Goal: Task Accomplishment & Management: Manage account settings

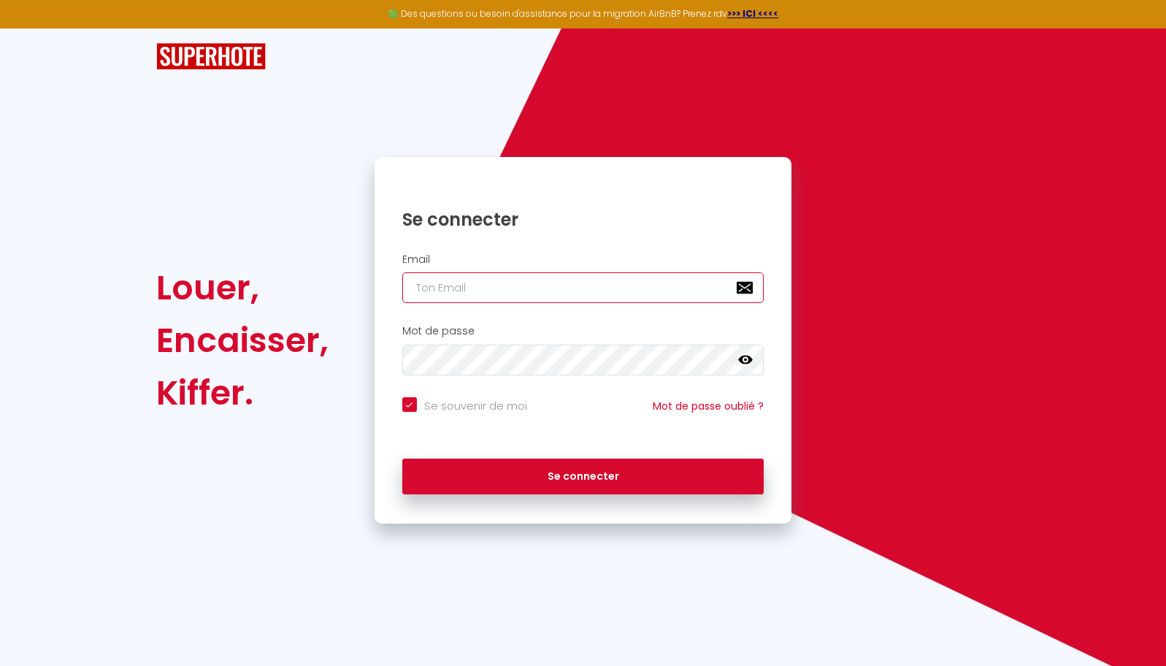
click at [487, 293] on input "email" at bounding box center [583, 287] width 362 height 31
click at [500, 364] on div at bounding box center [583, 333] width 1166 height 666
click at [505, 296] on div at bounding box center [583, 333] width 1166 height 666
click at [508, 361] on div at bounding box center [583, 333] width 1166 height 666
click at [498, 283] on div at bounding box center [583, 333] width 1166 height 666
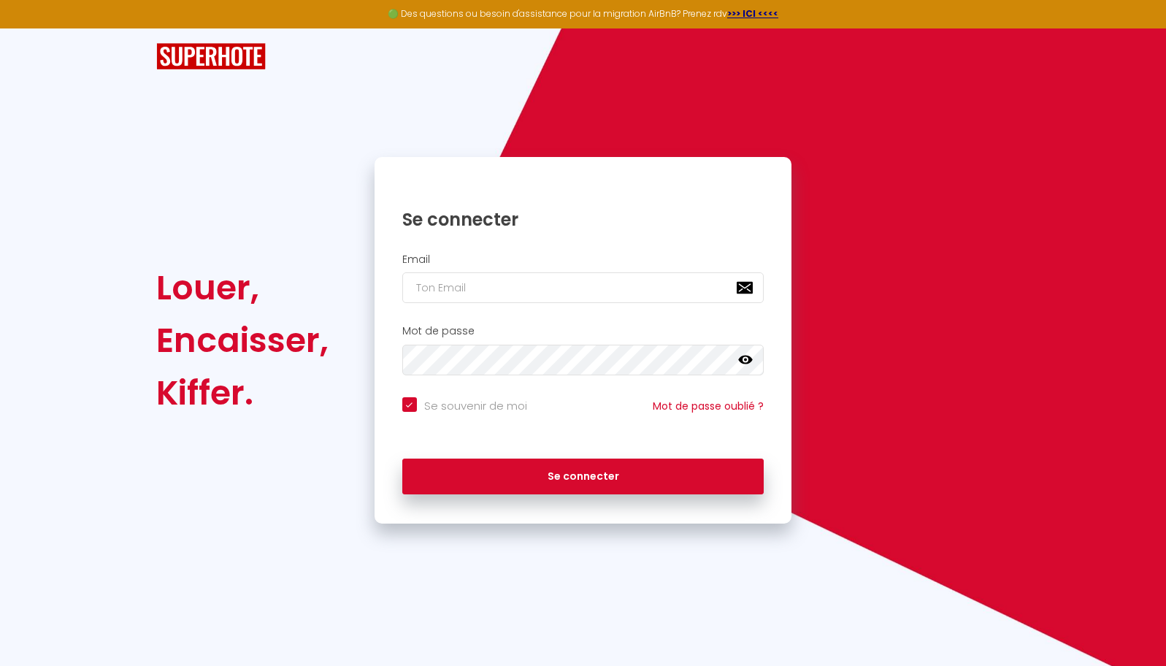
click at [498, 288] on div at bounding box center [583, 333] width 1166 height 666
click at [507, 371] on div at bounding box center [583, 333] width 1166 height 666
click at [508, 364] on div at bounding box center [583, 333] width 1166 height 666
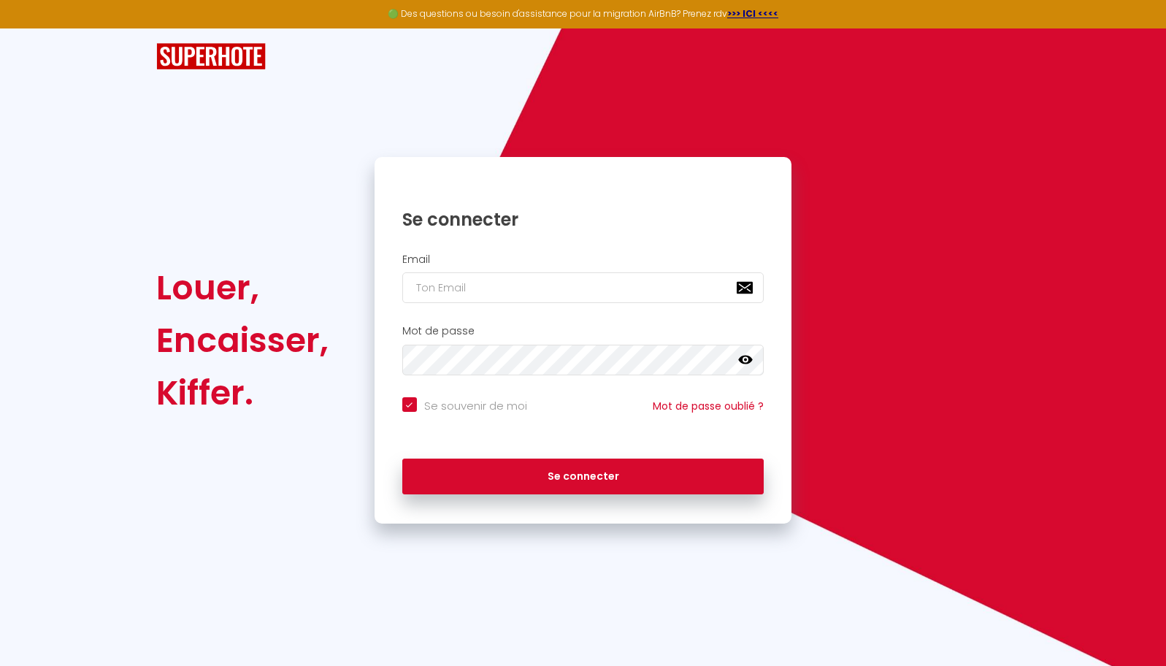
click at [476, 285] on div at bounding box center [583, 333] width 1166 height 666
click at [415, 408] on div at bounding box center [583, 333] width 1166 height 666
click at [443, 299] on div at bounding box center [583, 333] width 1166 height 666
click at [443, 294] on div at bounding box center [583, 333] width 1166 height 666
click at [464, 288] on div at bounding box center [583, 333] width 1166 height 666
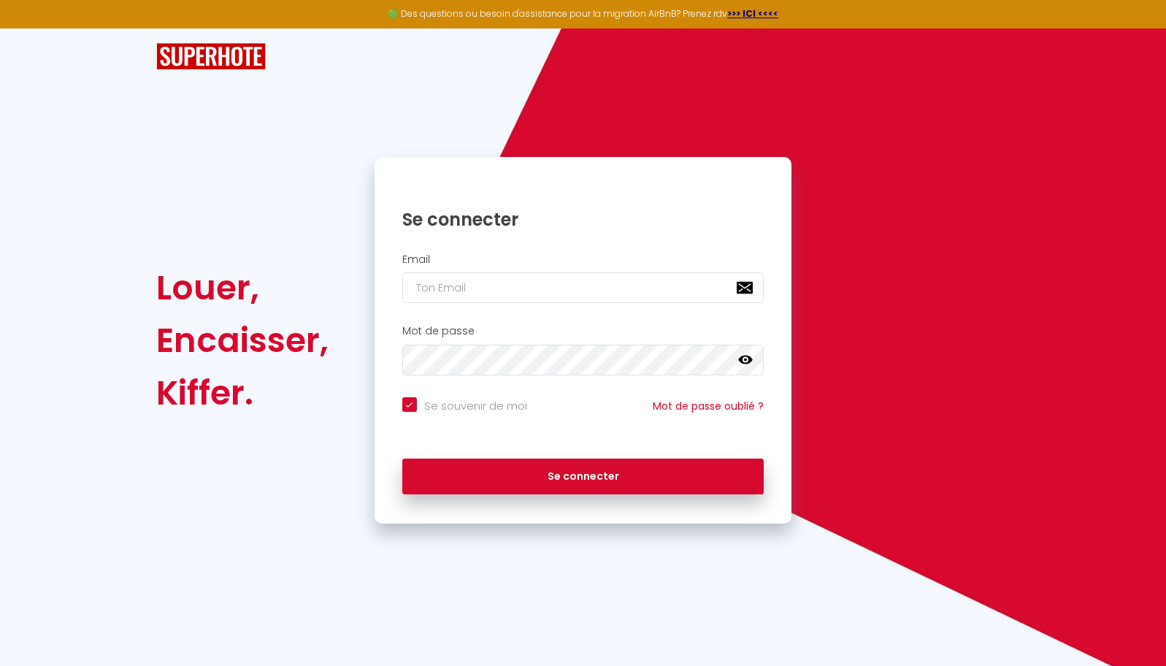
click at [464, 288] on div at bounding box center [583, 333] width 1166 height 666
drag, startPoint x: 464, startPoint y: 288, endPoint x: 489, endPoint y: 277, distance: 28.1
click at [462, 288] on div at bounding box center [583, 333] width 1166 height 666
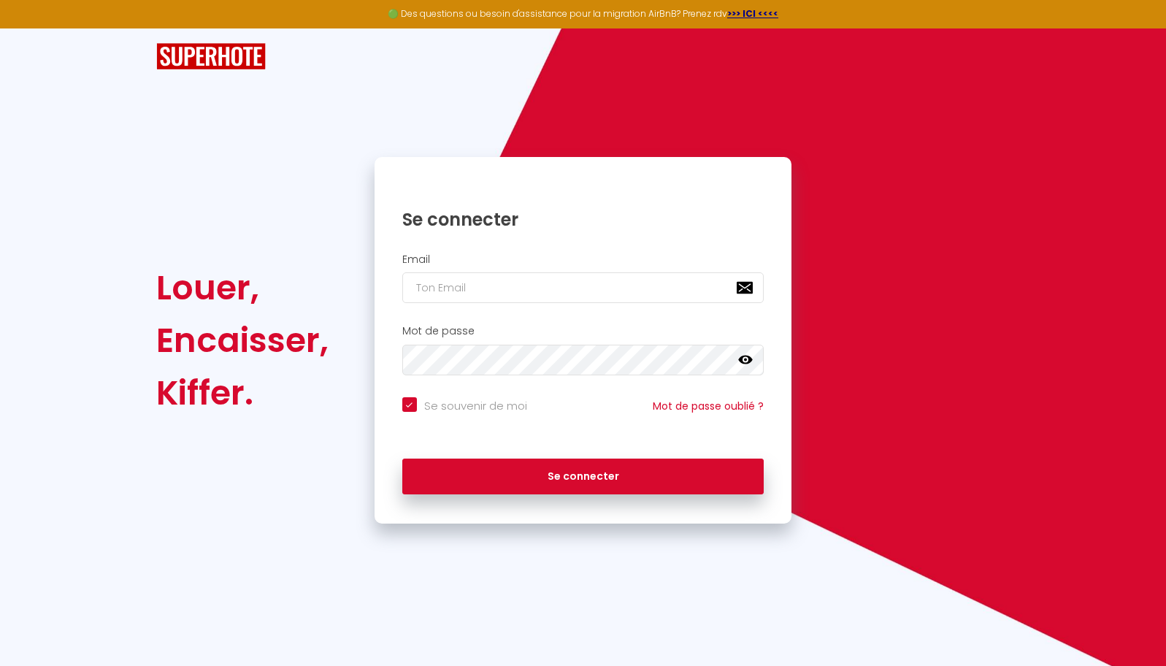
click at [561, 298] on div at bounding box center [583, 333] width 1166 height 666
